Goal: Task Accomplishment & Management: Manage account settings

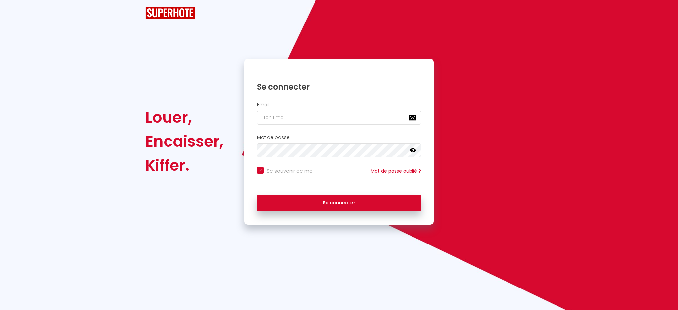
checkbox input "true"
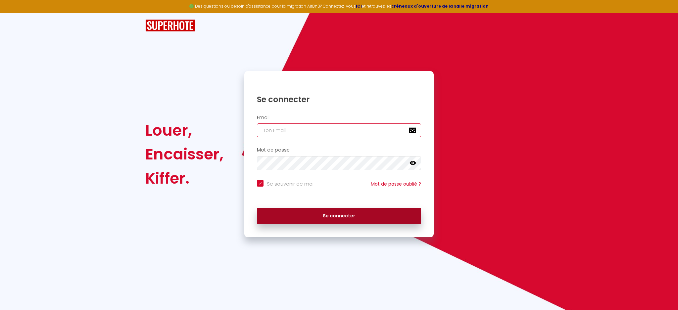
type input "[EMAIL_ADDRESS][DOMAIN_NAME]"
click at [309, 216] on button "Se connecter" at bounding box center [339, 216] width 164 height 17
checkbox input "true"
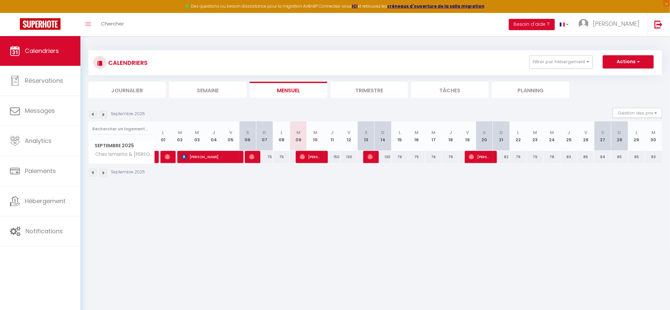
click at [249, 158] on div at bounding box center [253, 157] width 17 height 13
click at [250, 156] on img at bounding box center [251, 156] width 5 height 5
select select "OK"
select select "1"
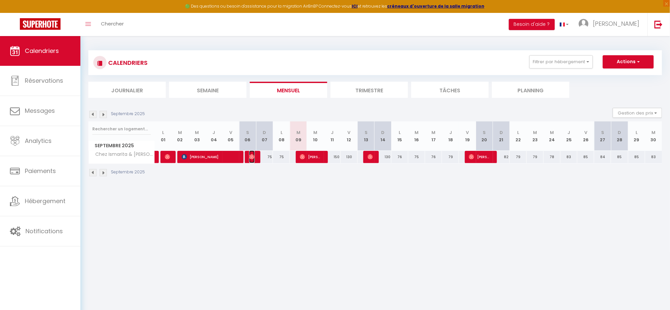
select select "0"
select select "1"
select select
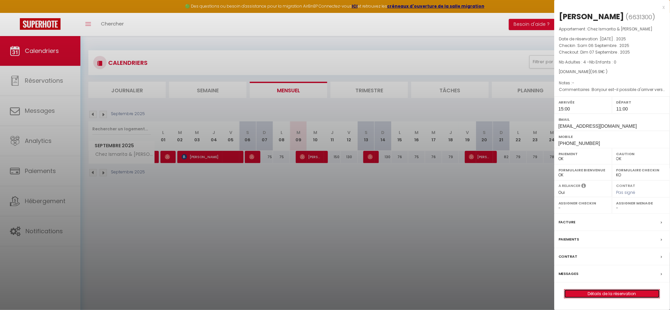
click at [591, 292] on link "Détails de la réservation" at bounding box center [612, 294] width 95 height 9
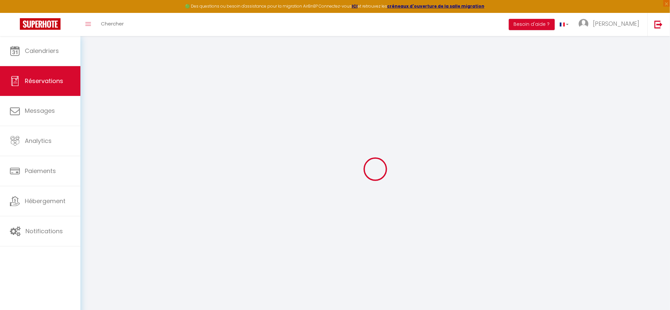
select select
checkbox input "false"
select select
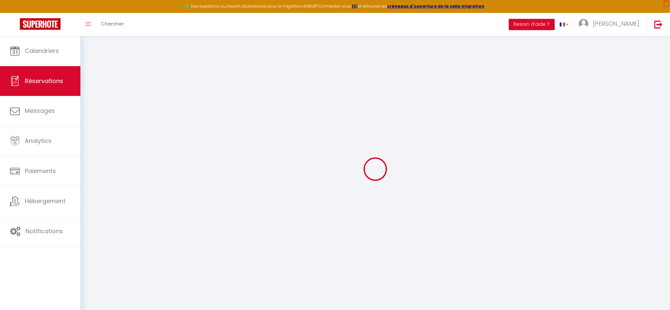
select select
checkbox input "false"
type particulières1 "Bonjour est-il possible d'arriver vers 13h00 ?"
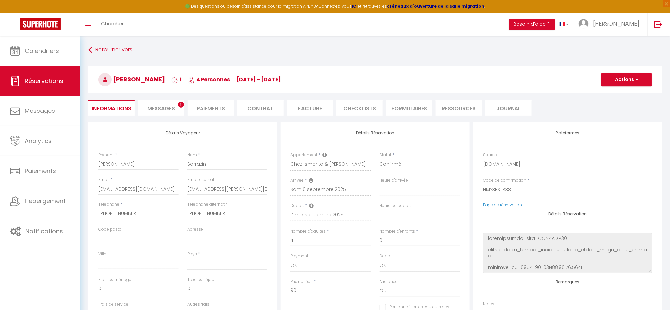
select select
type input "6.91"
select select
checkbox input "false"
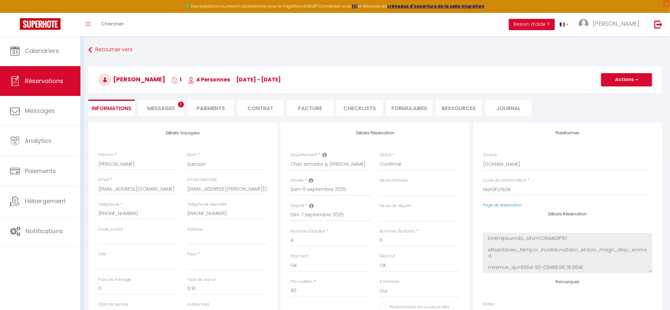
select select
checkbox input "false"
select select "15:00"
select select "11:00"
click at [161, 105] on span "Messages" at bounding box center [161, 109] width 28 height 8
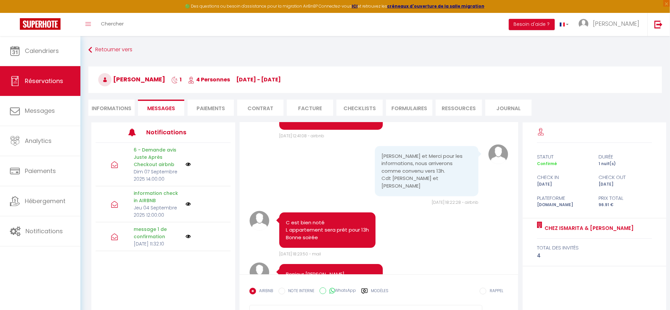
scroll to position [891, 0]
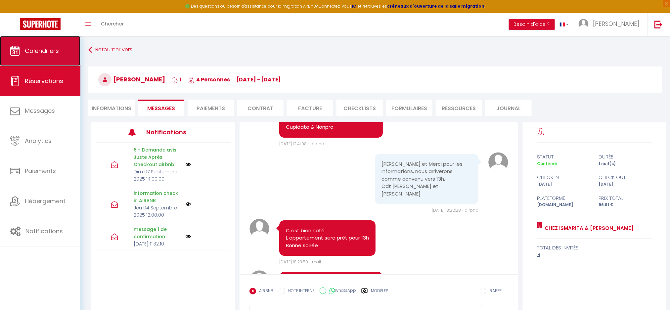
click at [37, 56] on link "Calendriers" at bounding box center [40, 51] width 80 height 30
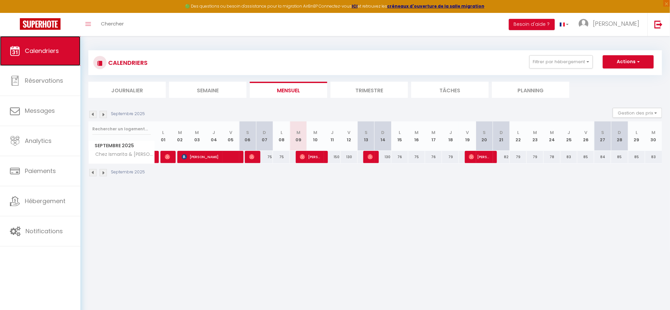
click at [37, 56] on link "Calendriers" at bounding box center [40, 51] width 80 height 30
click at [322, 159] on div at bounding box center [315, 157] width 17 height 13
type input "75"
type input "Mer 10 Septembre 2025"
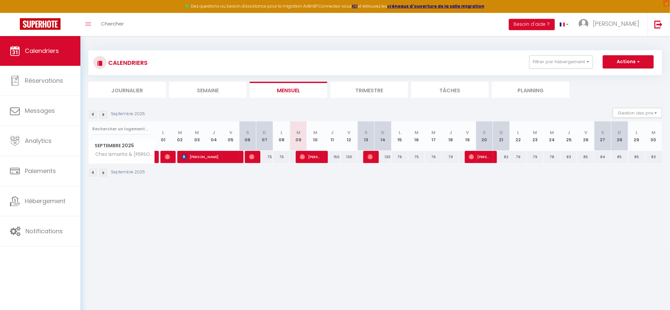
type input "Jeu 11 Septembre 2025"
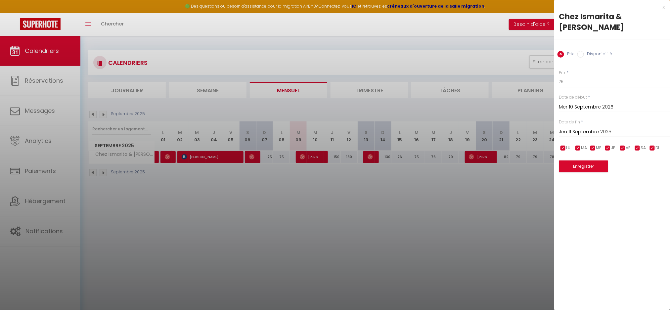
click at [414, 206] on div at bounding box center [335, 155] width 670 height 310
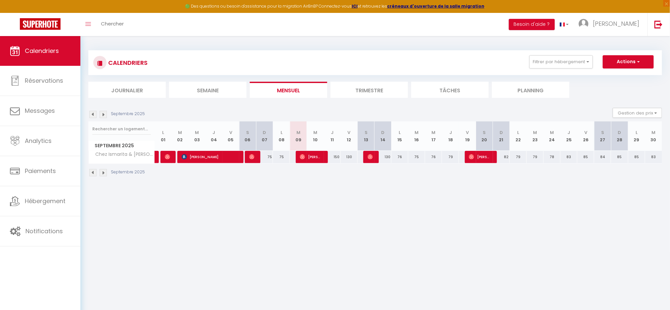
click at [337, 158] on div "150" at bounding box center [332, 157] width 17 height 12
type input "150"
type input "Jeu 11 Septembre 2025"
type input "Ven 12 Septembre 2025"
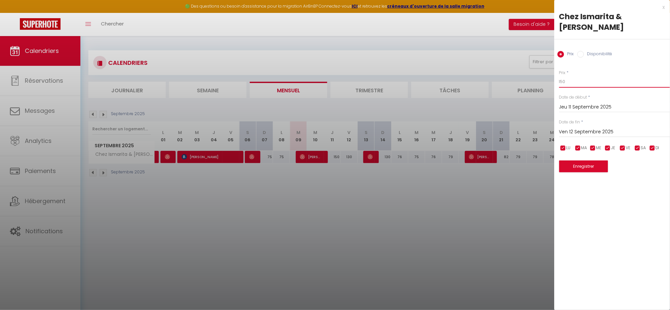
click at [565, 76] on input "150" at bounding box center [614, 82] width 111 height 12
type input "120"
click at [580, 161] on button "Enregistrer" at bounding box center [583, 167] width 49 height 12
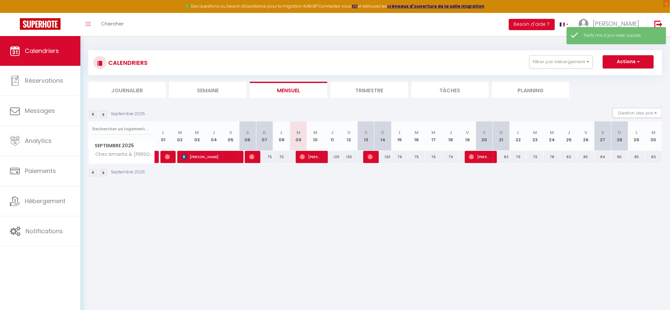
click at [350, 157] on div "130" at bounding box center [349, 157] width 17 height 12
type input "130"
type input "Ven 12 Septembre 2025"
type input "Sam 13 Septembre 2025"
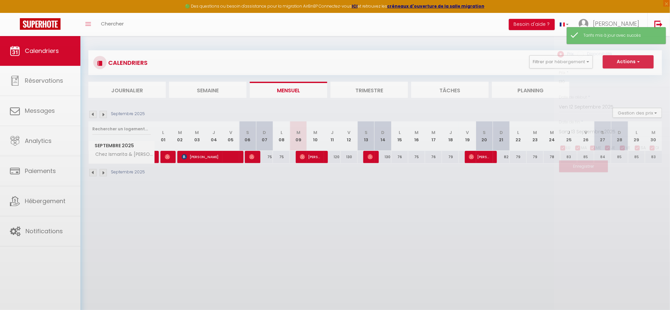
click at [350, 157] on div at bounding box center [335, 155] width 670 height 310
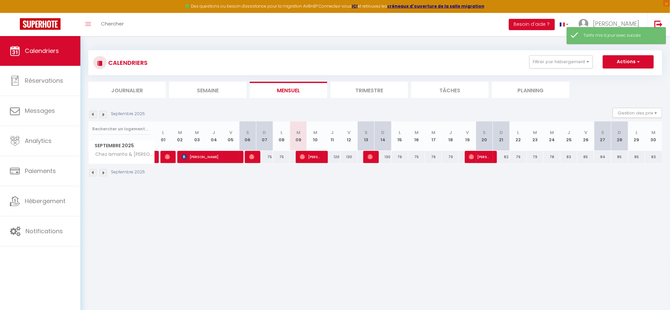
click at [350, 157] on div "130" at bounding box center [349, 157] width 17 height 12
type input "130"
type input "Ven 12 Septembre 2025"
type input "Sam 13 Septembre 2025"
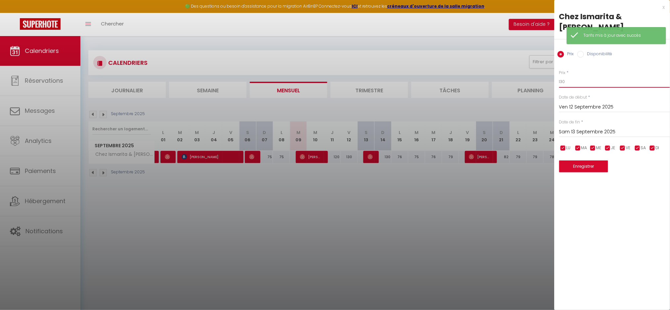
click at [565, 76] on input "130" at bounding box center [614, 82] width 111 height 12
type input "120"
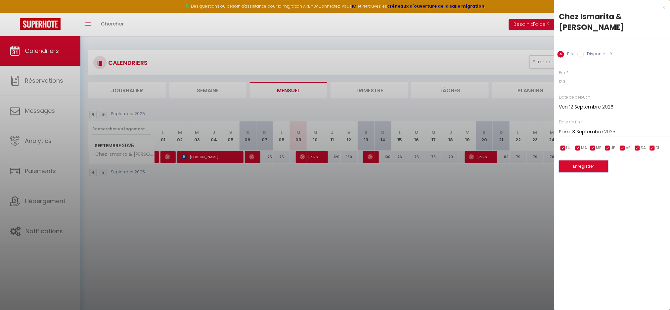
click at [579, 161] on button "Enregistrer" at bounding box center [583, 167] width 49 height 12
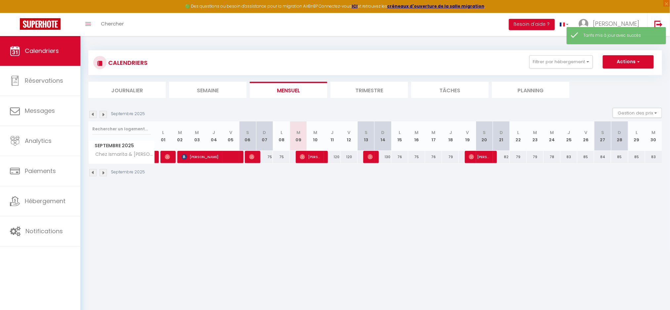
click at [629, 55] on div "Actions Nouvelle réservation Exporter les réservations Importer les réservations" at bounding box center [628, 61] width 51 height 13
click at [629, 59] on button "Actions" at bounding box center [628, 61] width 51 height 13
click at [387, 158] on div "130" at bounding box center [383, 157] width 17 height 12
type input "130"
type input "Dim 14 Septembre 2025"
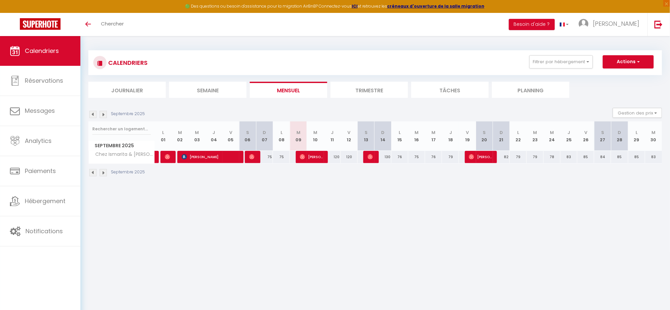
type input "Lun 15 Septembre 2025"
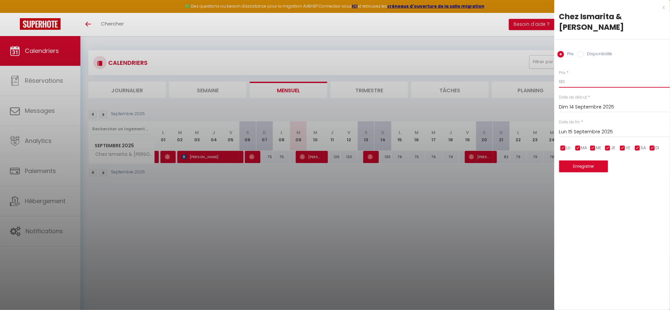
click at [561, 76] on input "130" at bounding box center [614, 82] width 111 height 12
type input "120"
click at [587, 161] on button "Enregistrer" at bounding box center [583, 167] width 49 height 12
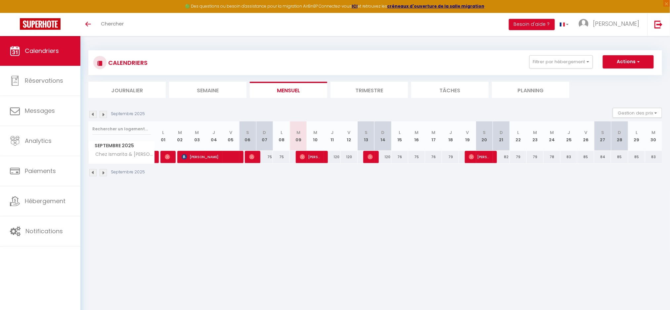
click at [104, 116] on img at bounding box center [103, 114] width 7 height 7
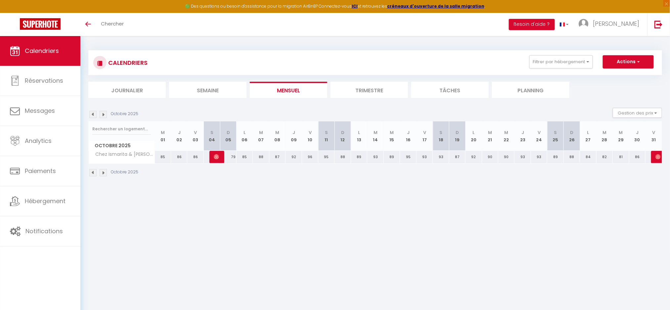
click at [104, 116] on img at bounding box center [103, 114] width 7 height 7
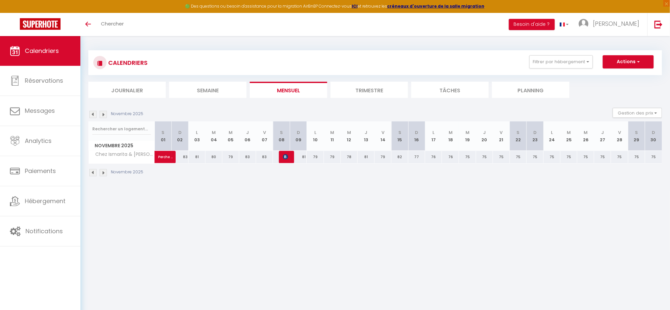
click at [104, 116] on img at bounding box center [103, 114] width 7 height 7
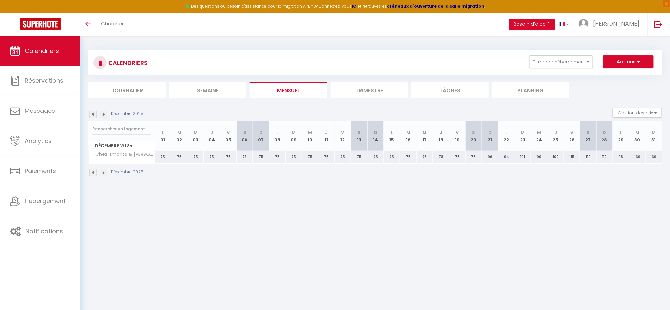
click at [104, 116] on img at bounding box center [103, 114] width 7 height 7
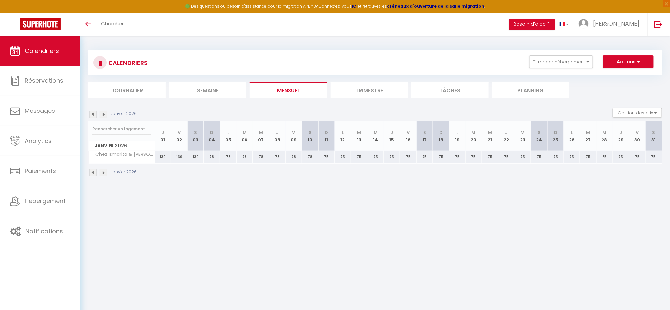
click at [104, 116] on img at bounding box center [103, 114] width 7 height 7
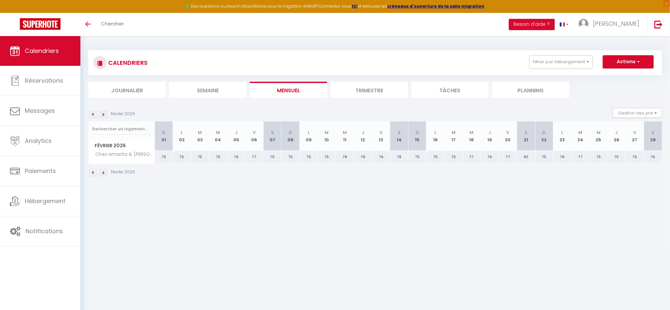
click at [104, 116] on img at bounding box center [103, 114] width 7 height 7
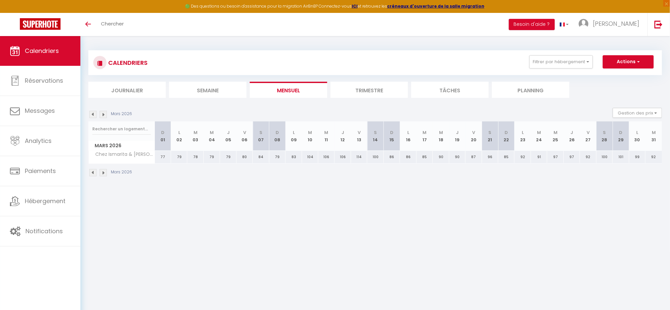
click at [104, 116] on img at bounding box center [103, 114] width 7 height 7
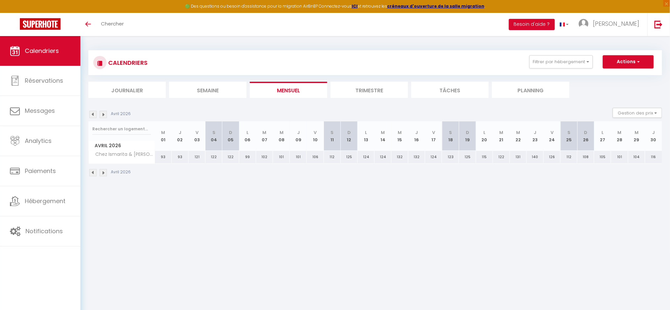
click at [104, 116] on img at bounding box center [103, 114] width 7 height 7
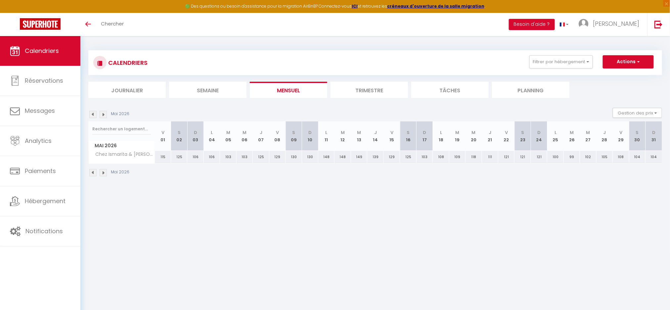
click at [104, 116] on img at bounding box center [103, 114] width 7 height 7
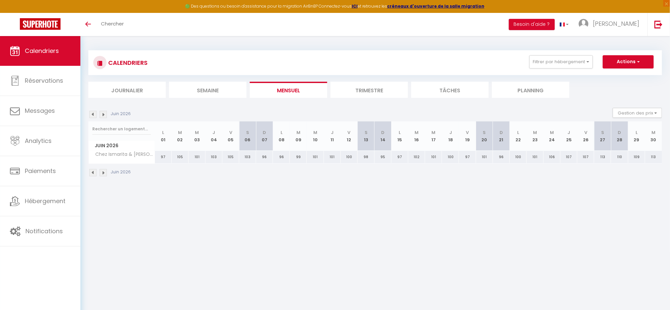
click at [104, 116] on img at bounding box center [103, 114] width 7 height 7
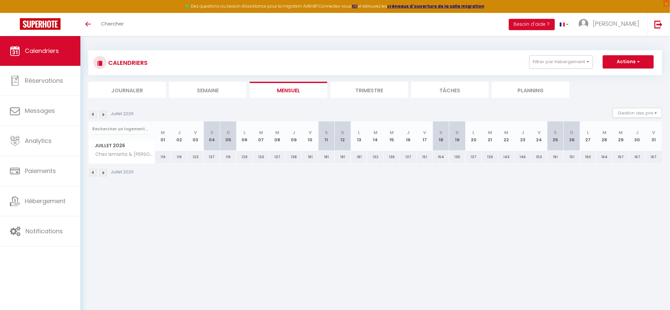
click at [104, 116] on img at bounding box center [103, 114] width 7 height 7
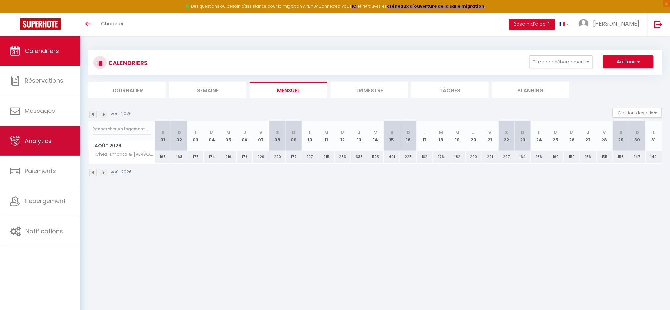
click at [43, 138] on span "Analytics" at bounding box center [38, 141] width 27 height 8
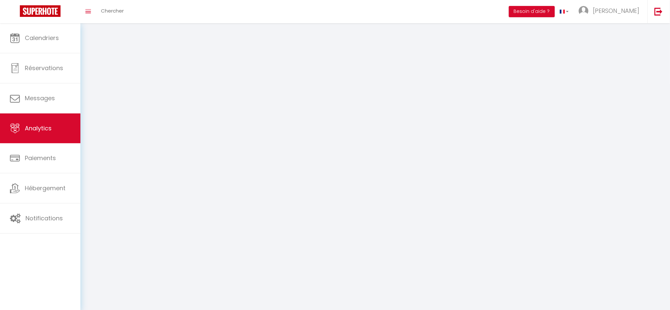
select select "2025"
select select "9"
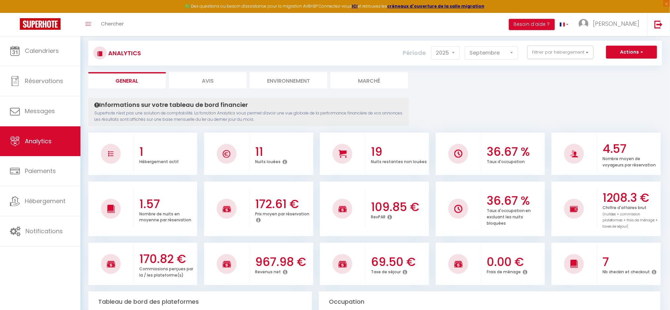
scroll to position [9, 0]
